Goal: Task Accomplishment & Management: Manage account settings

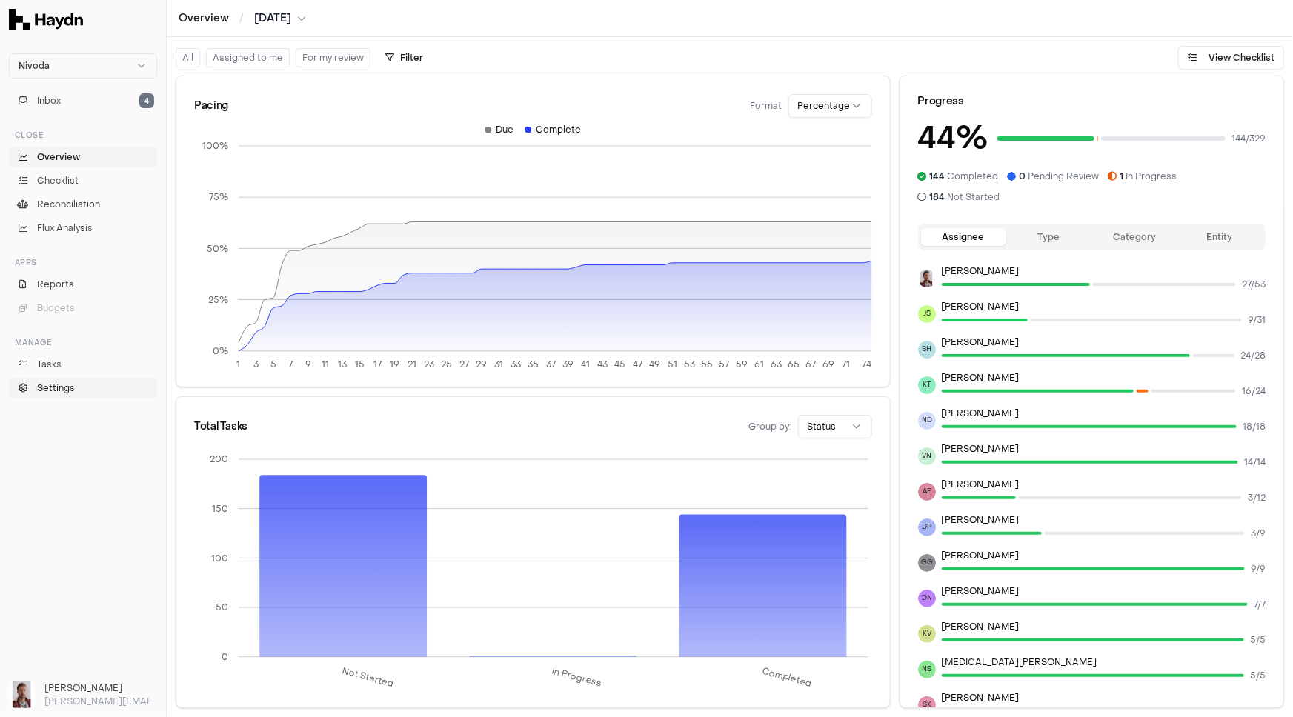
click at [76, 388] on link "Settings" at bounding box center [83, 388] width 148 height 21
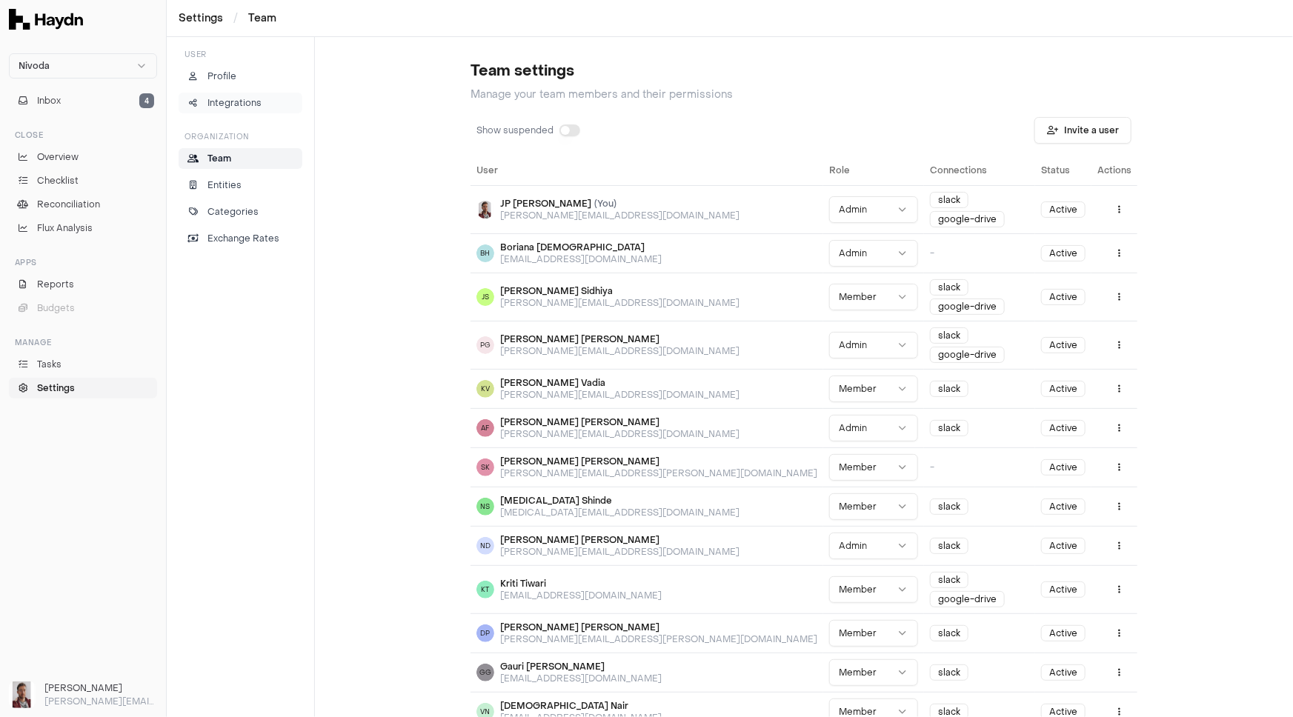
click at [250, 97] on p "Integrations" at bounding box center [234, 102] width 54 height 13
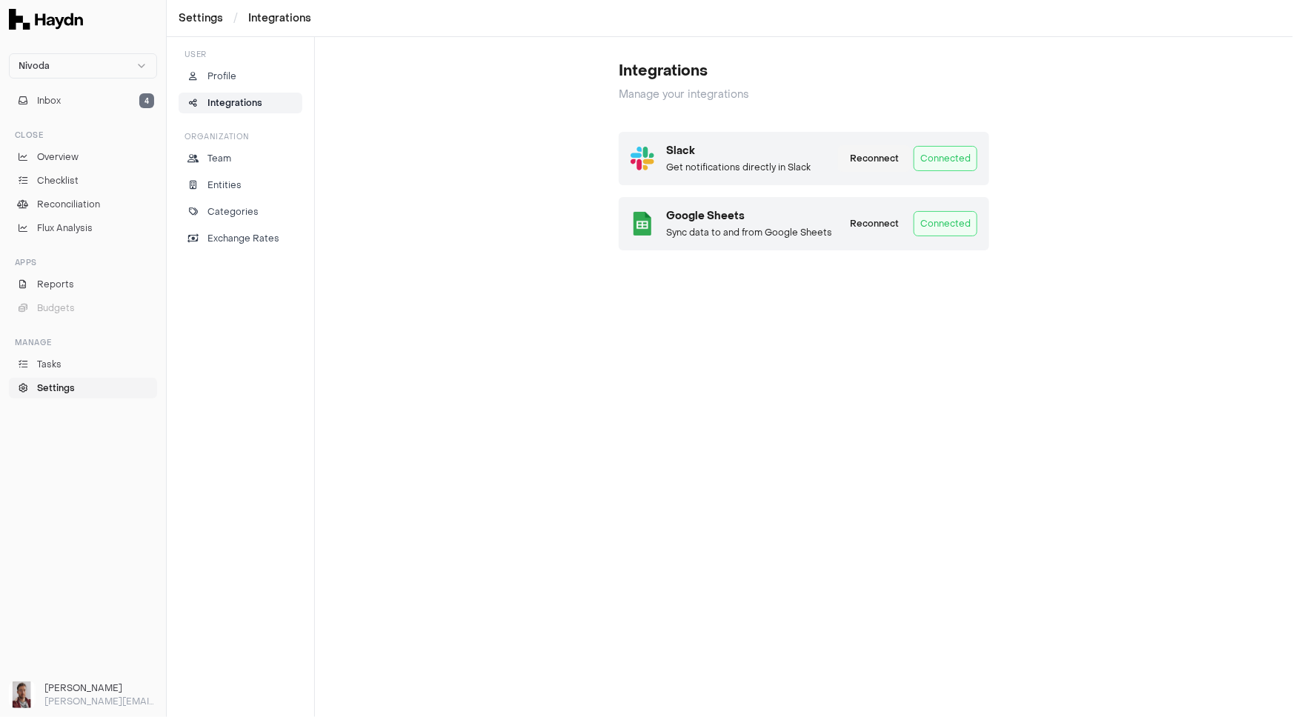
click at [873, 161] on button "Reconnect" at bounding box center [874, 158] width 73 height 27
click at [231, 77] on p "Profile" at bounding box center [221, 76] width 29 height 13
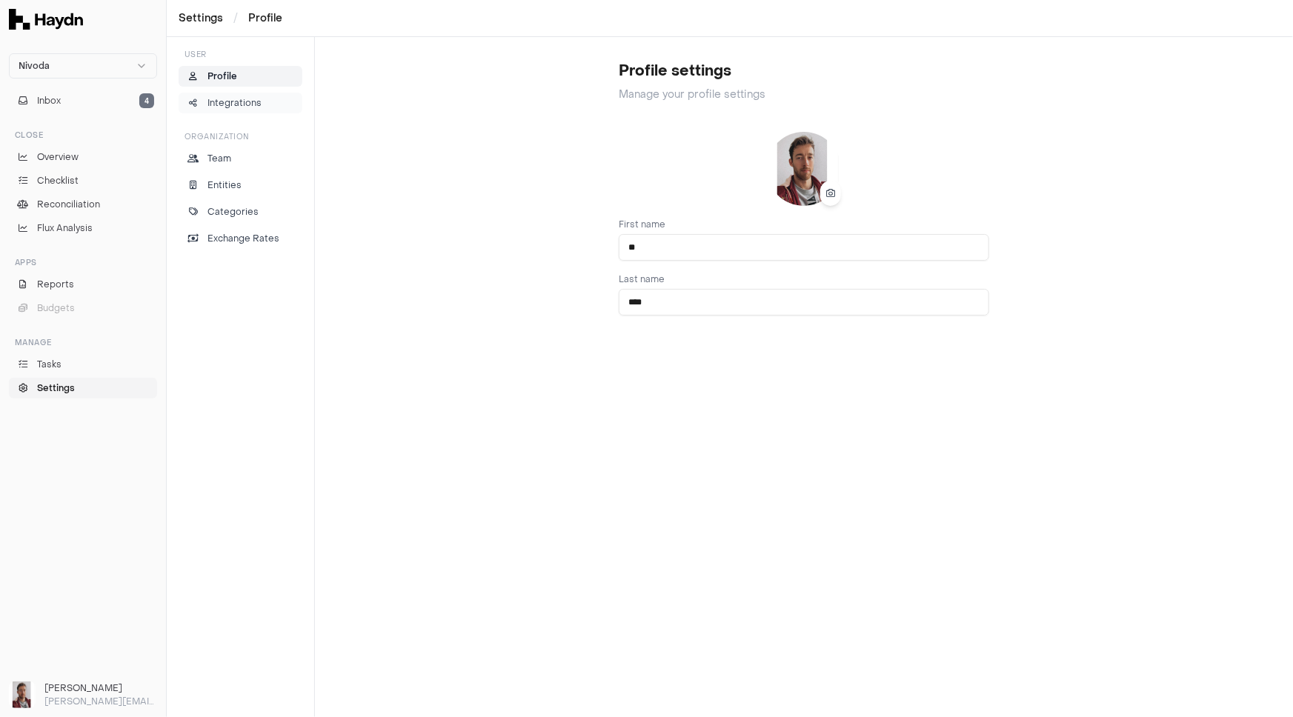
click at [250, 102] on p "Integrations" at bounding box center [234, 102] width 54 height 13
